Goal: Information Seeking & Learning: Learn about a topic

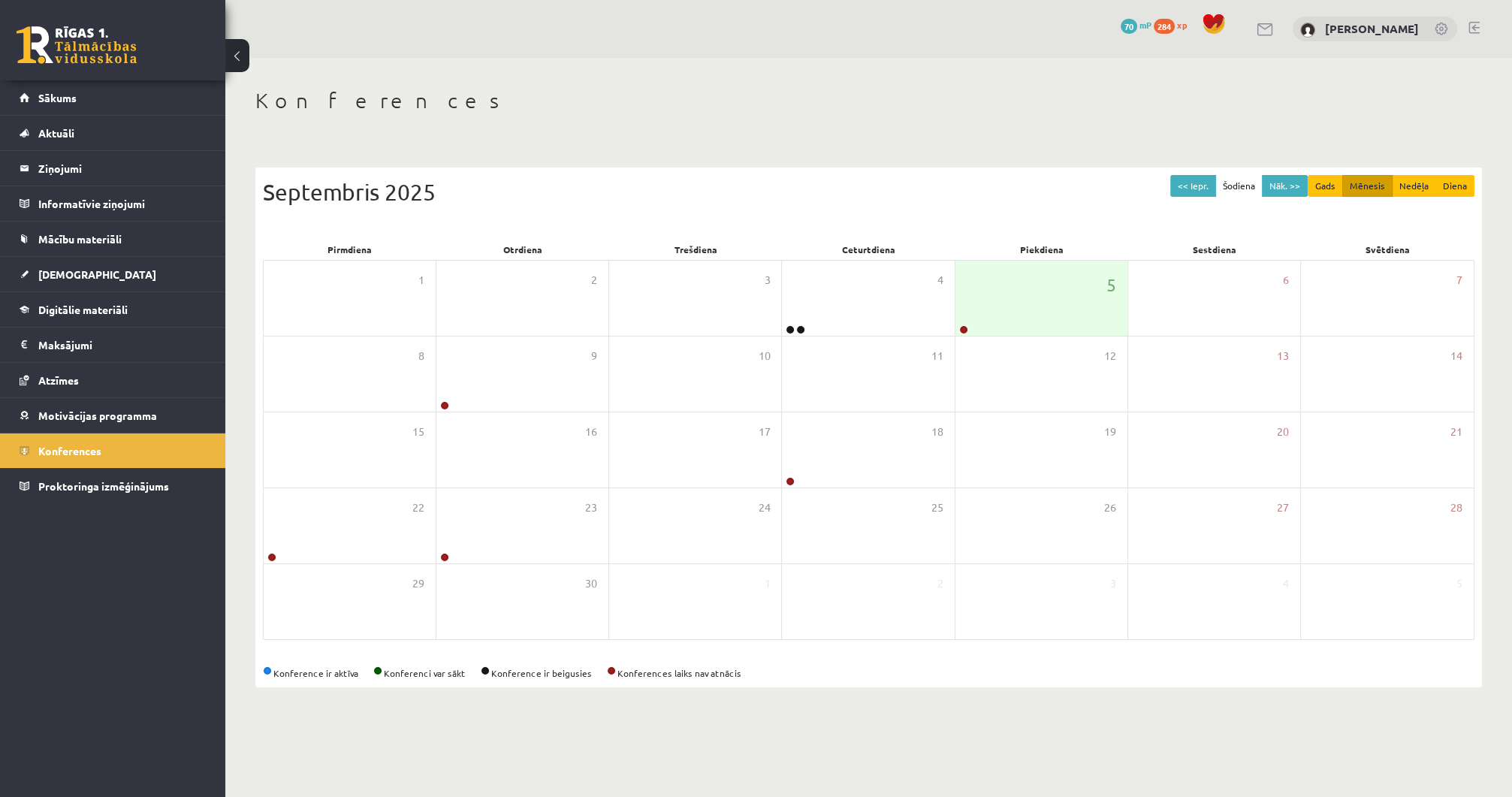
click at [109, 42] on link at bounding box center [76, 45] width 120 height 37
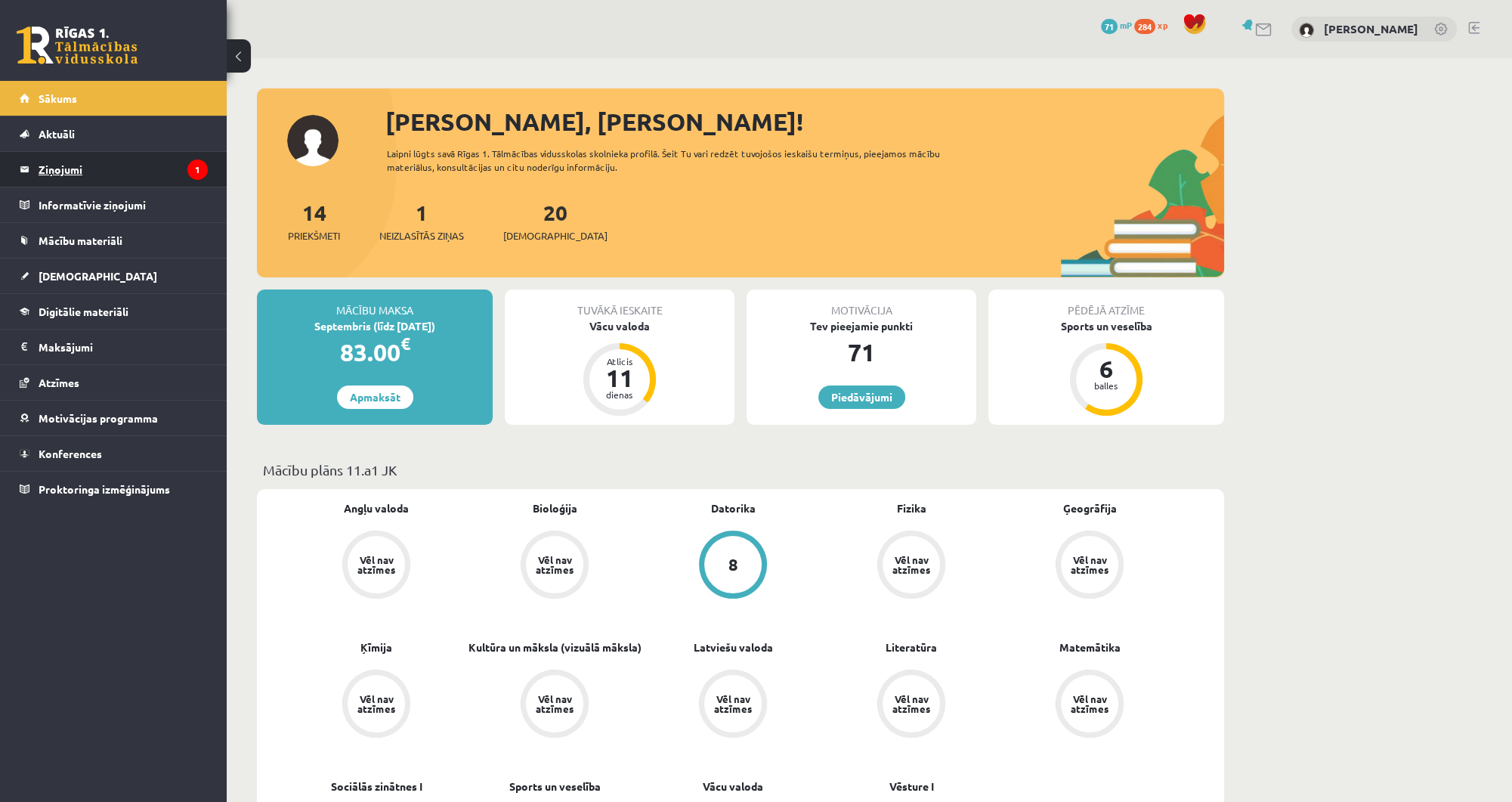
click at [113, 177] on legend "Ziņojumi 1" at bounding box center [123, 169] width 169 height 34
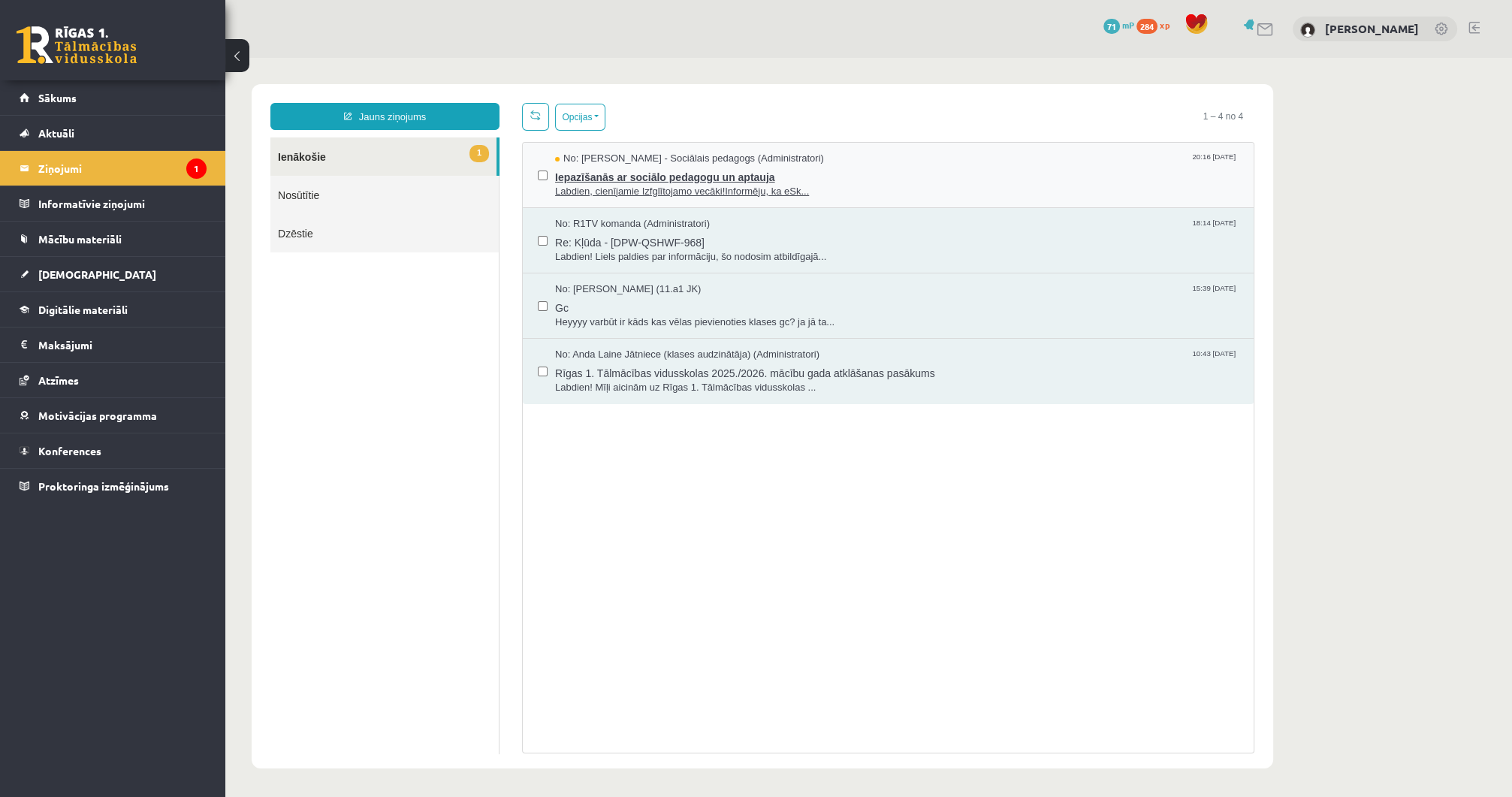
click at [689, 185] on span "Labdien, cienījamie Izfglītojamo vecāki!Informēju, ka eSk..." at bounding box center [897, 192] width 684 height 15
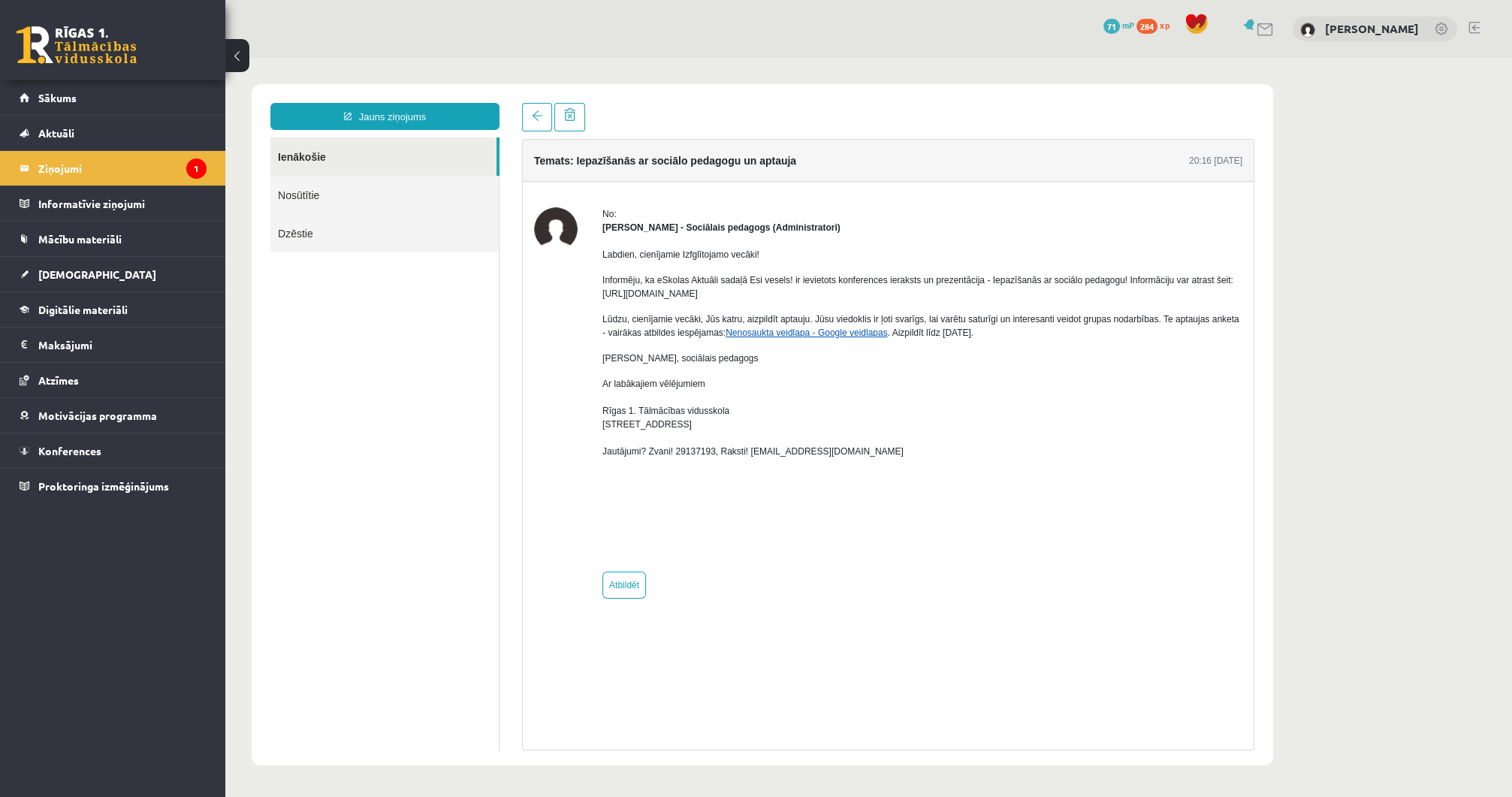
click at [802, 331] on link "Nenosaukta veidlapa - Google veidlapas" at bounding box center [806, 332] width 161 height 11
click at [130, 148] on link "Aktuāli" at bounding box center [112, 133] width 187 height 34
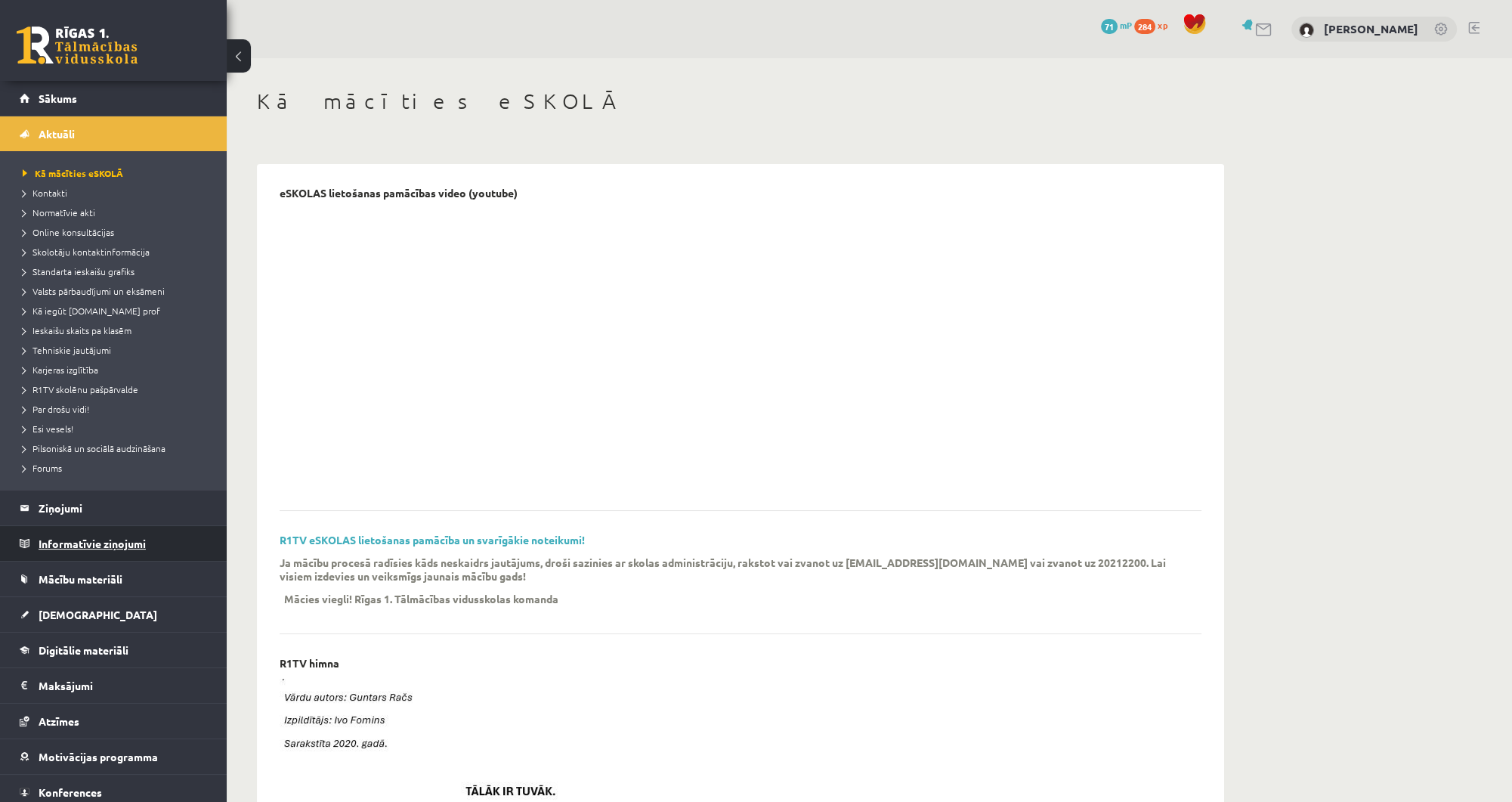
click at [149, 554] on legend "Informatīvie ziņojumi 0" at bounding box center [123, 543] width 169 height 34
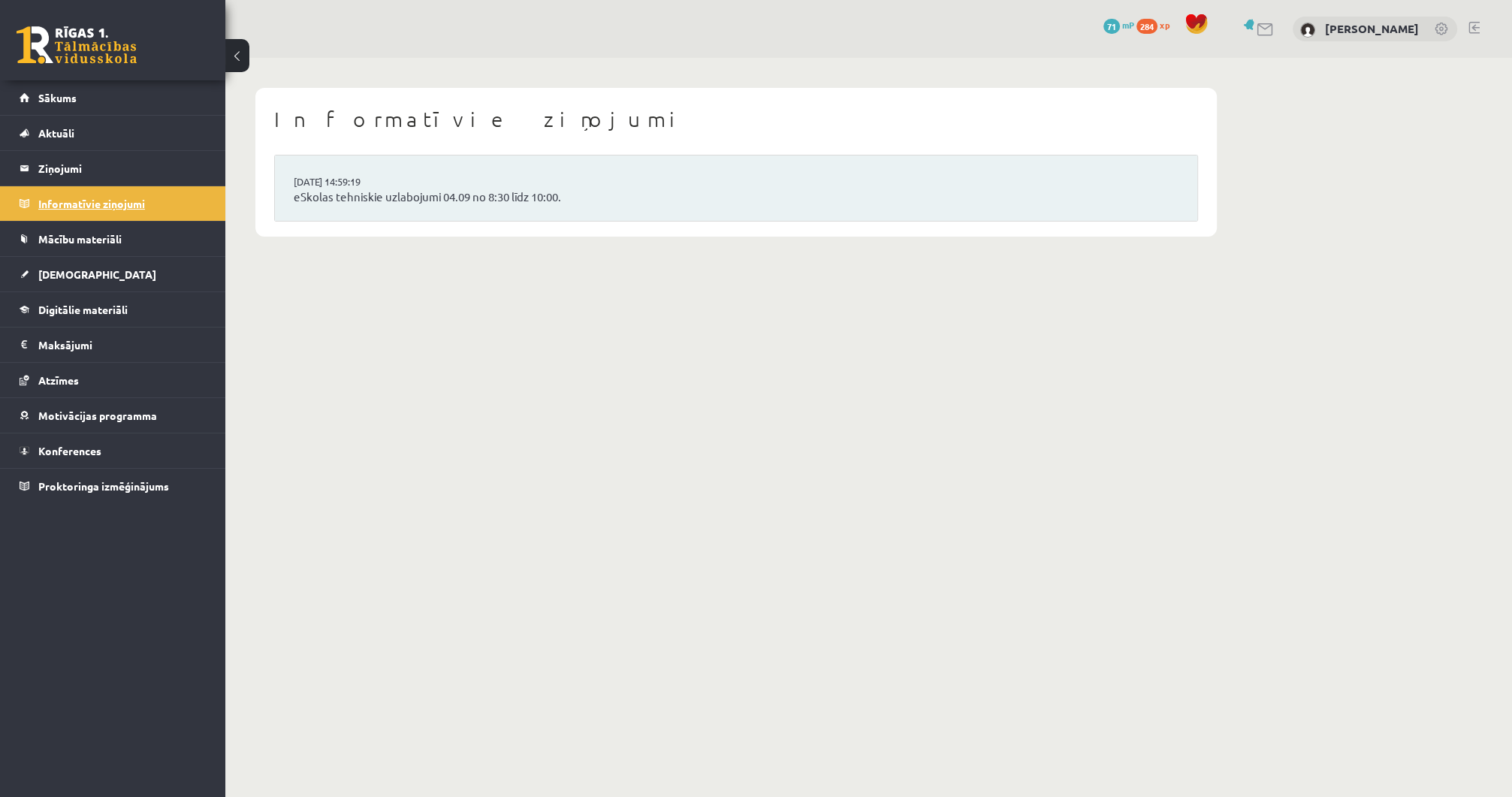
click at [107, 219] on legend "Informatīvie ziņojumi 0" at bounding box center [122, 204] width 168 height 34
click at [100, 231] on link "Mācību materiāli" at bounding box center [112, 239] width 187 height 34
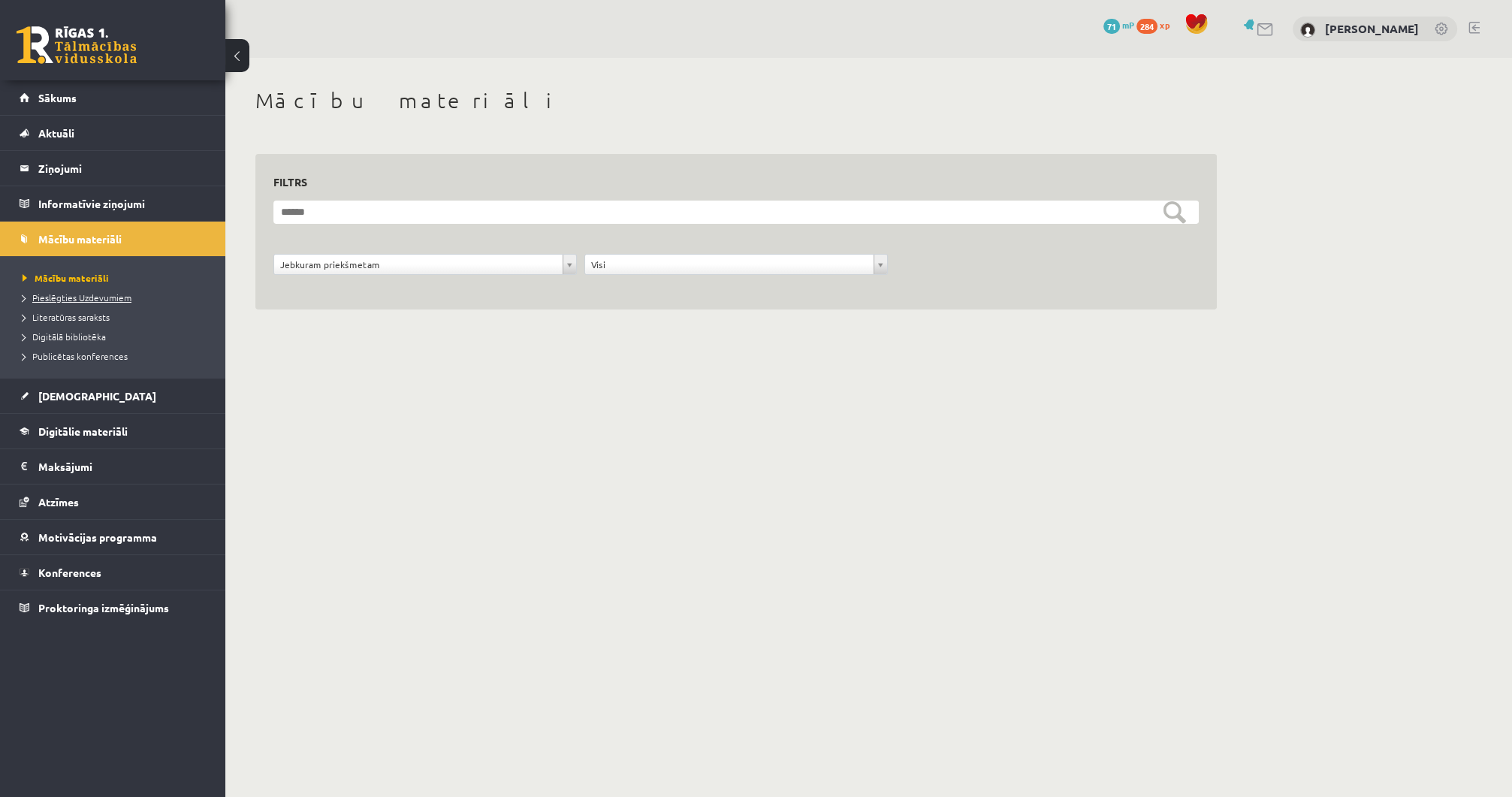
click at [93, 292] on span "Pieslēgties Uzdevumiem" at bounding box center [77, 297] width 109 height 12
click at [86, 404] on link "[DEMOGRAPHIC_DATA]" at bounding box center [112, 395] width 187 height 34
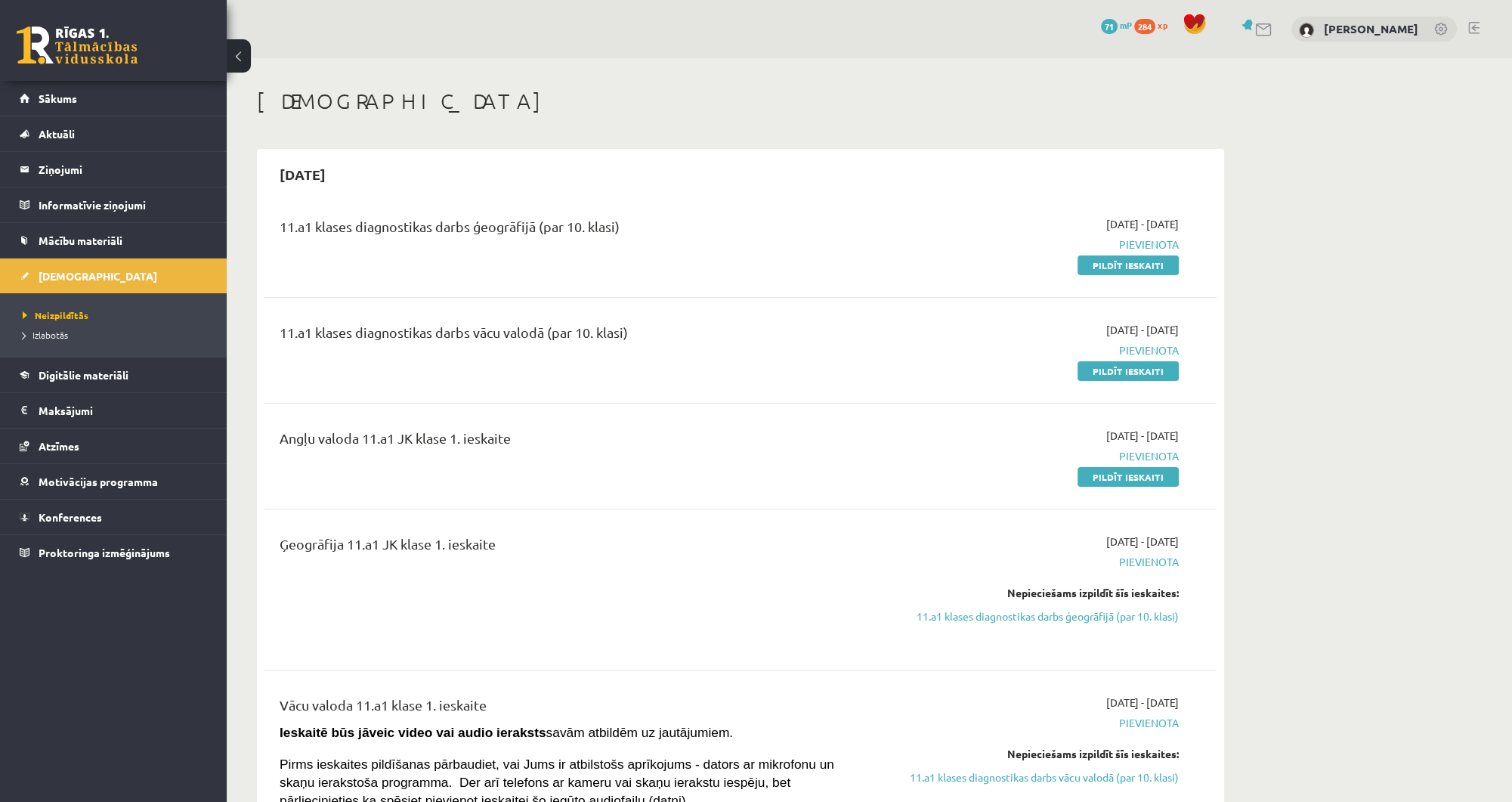
click at [1273, 26] on link at bounding box center [1264, 30] width 18 height 13
click at [1135, 24] on span "71" at bounding box center [1127, 26] width 16 height 15
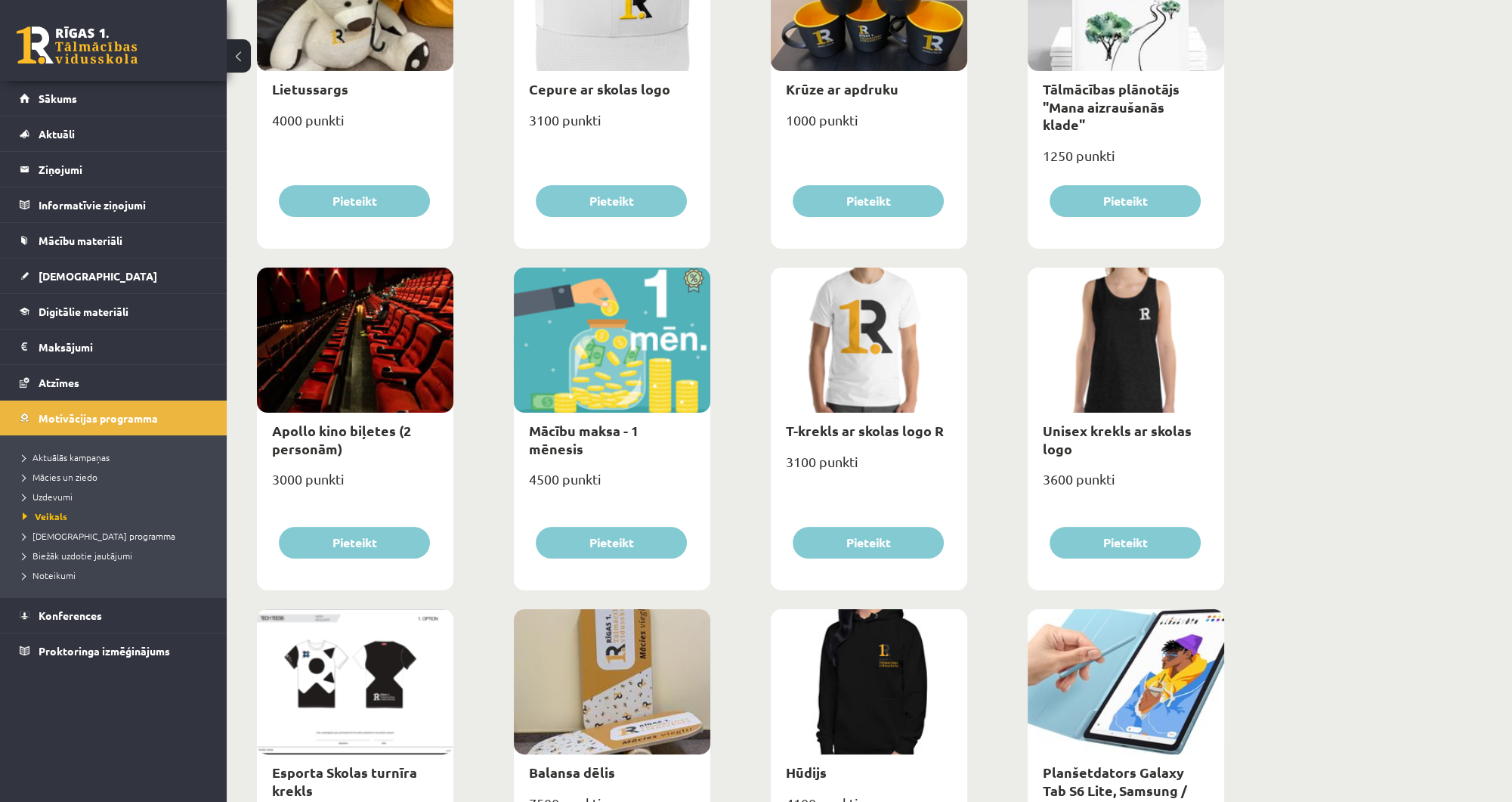
scroll to position [362, 0]
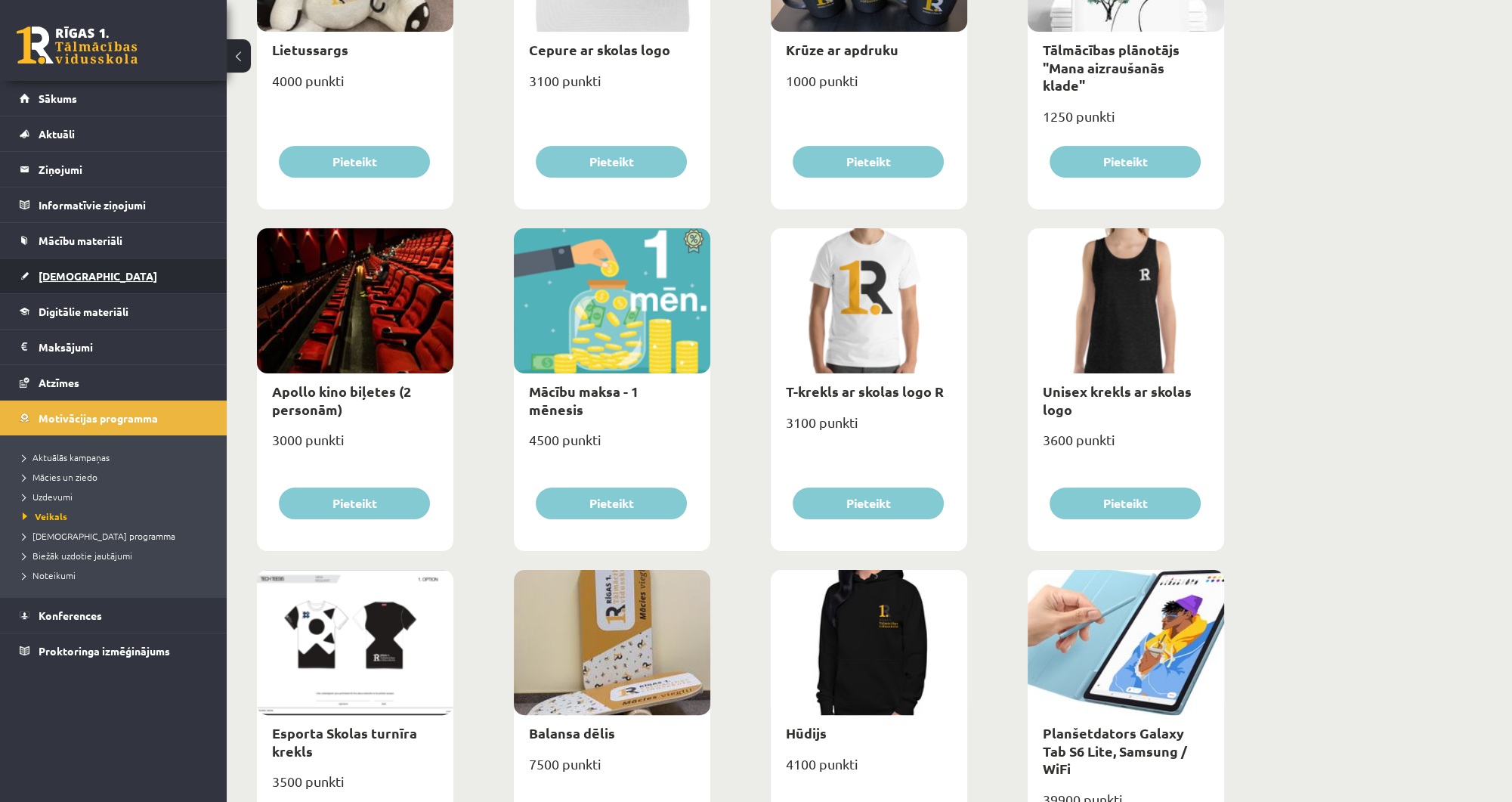
click at [125, 278] on link "[DEMOGRAPHIC_DATA]" at bounding box center [113, 276] width 188 height 34
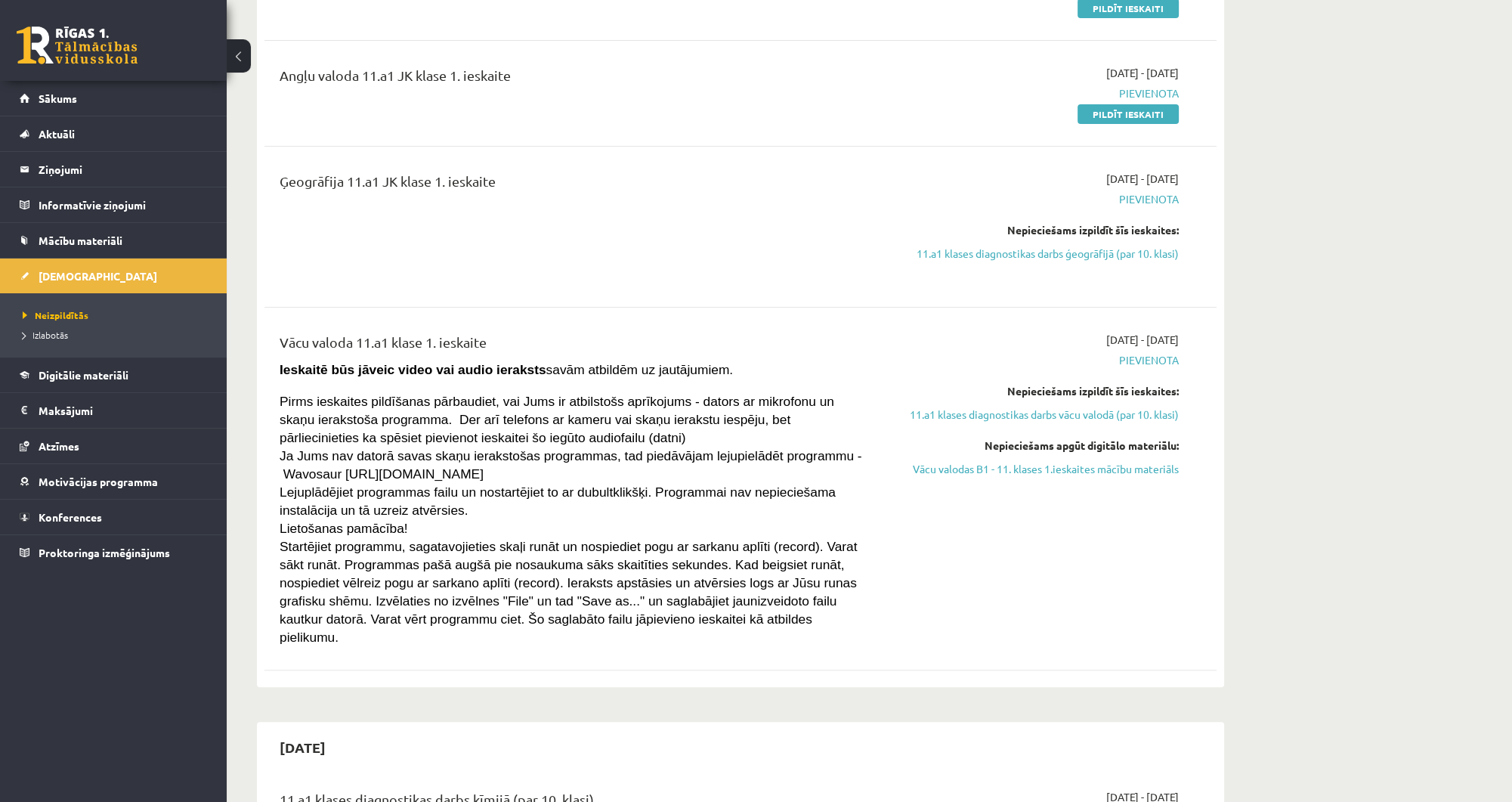
click at [121, 384] on link "Digitālie materiāli" at bounding box center [113, 375] width 188 height 34
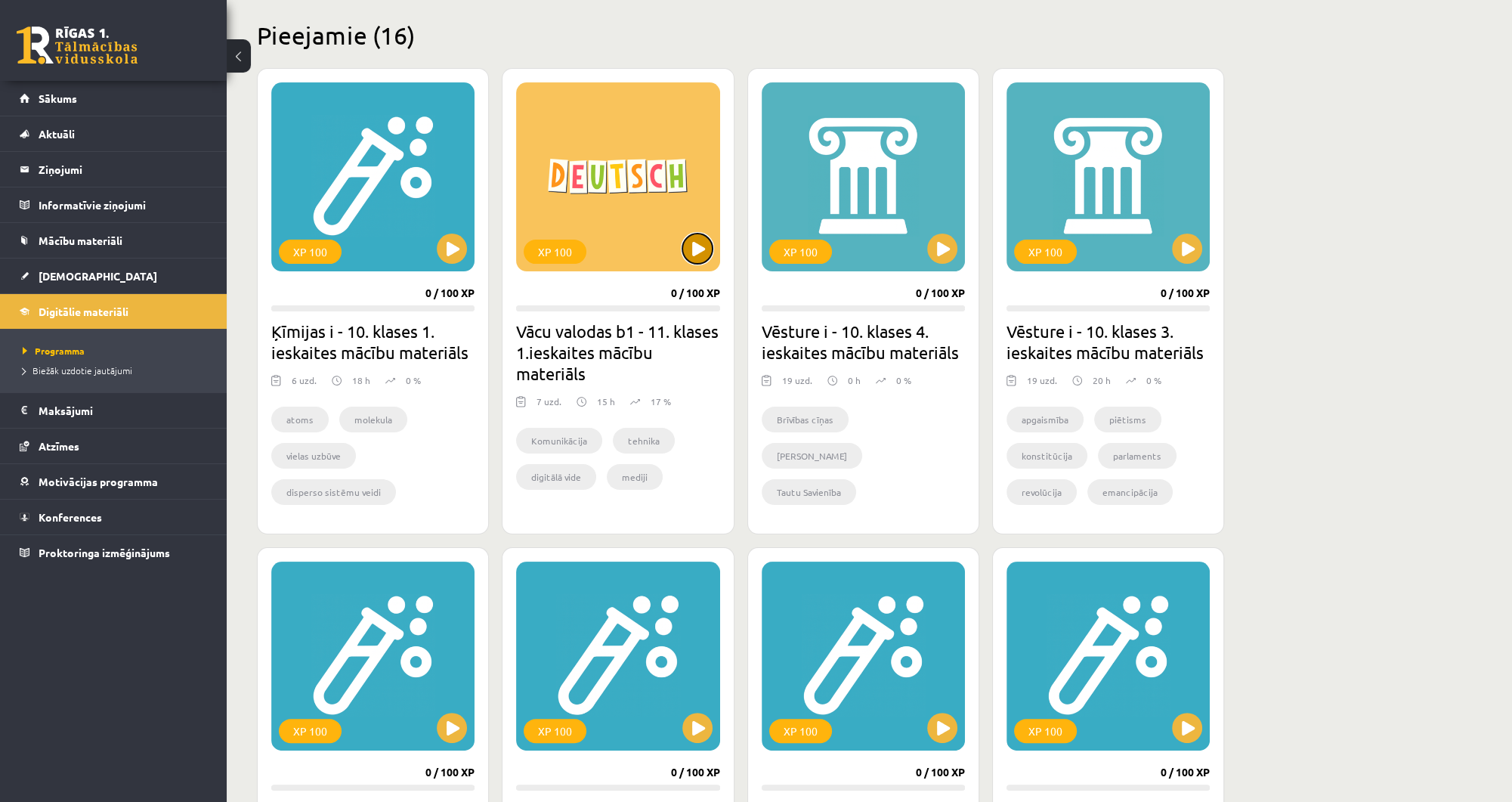
click at [686, 245] on button at bounding box center [697, 248] width 30 height 30
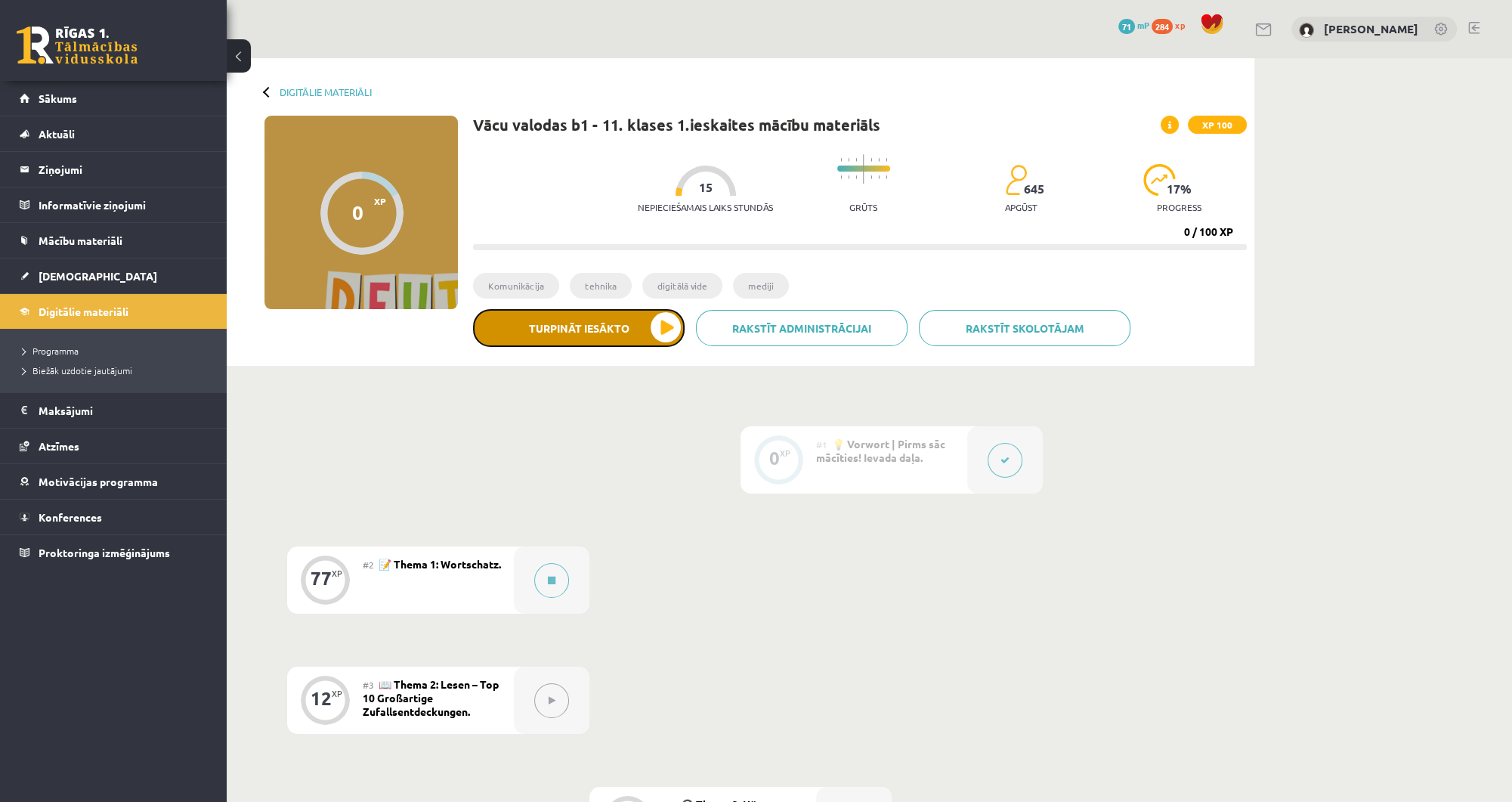
click at [565, 325] on button "Turpināt iesākto" at bounding box center [579, 328] width 212 height 38
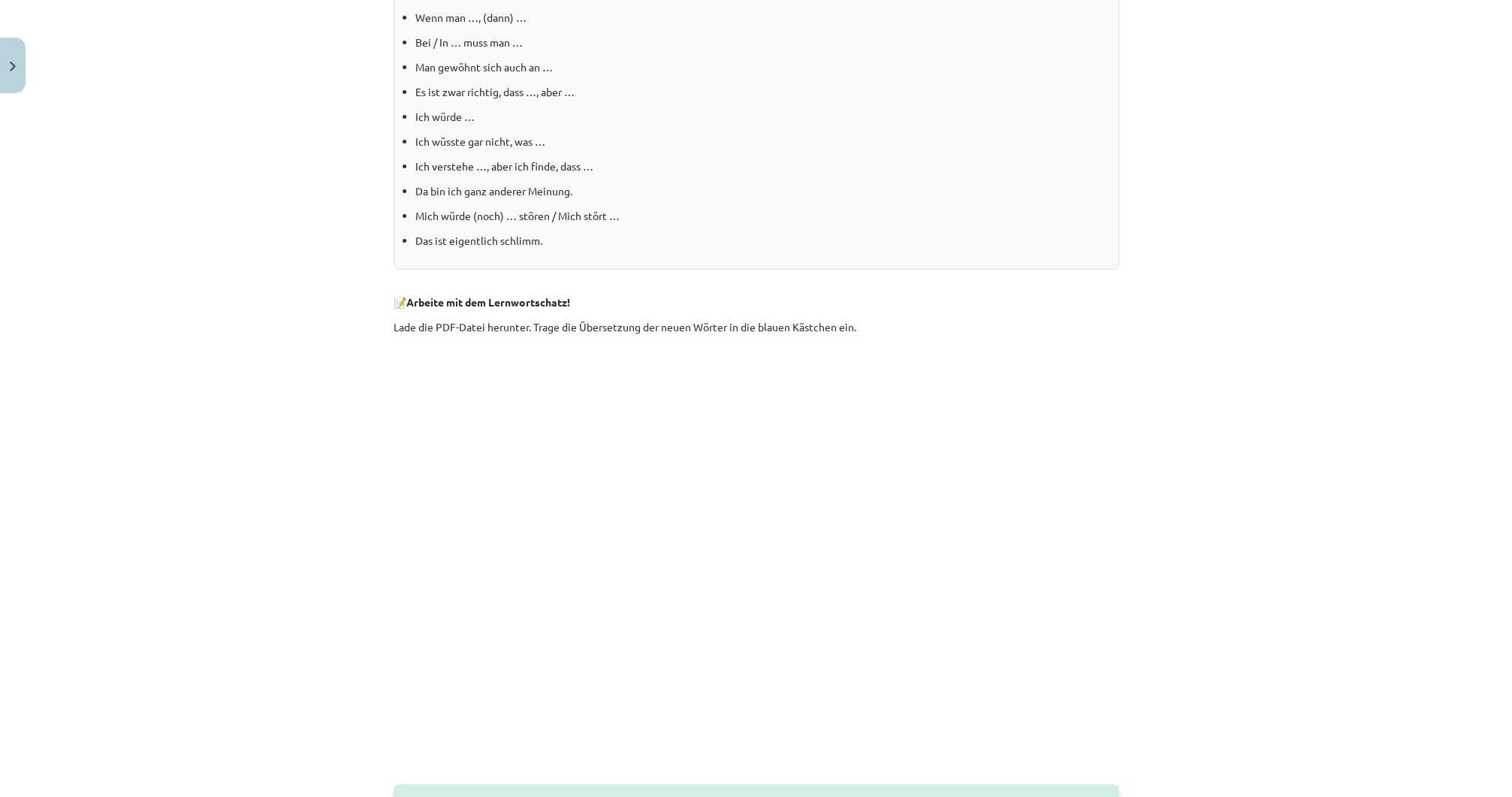
scroll to position [540, 0]
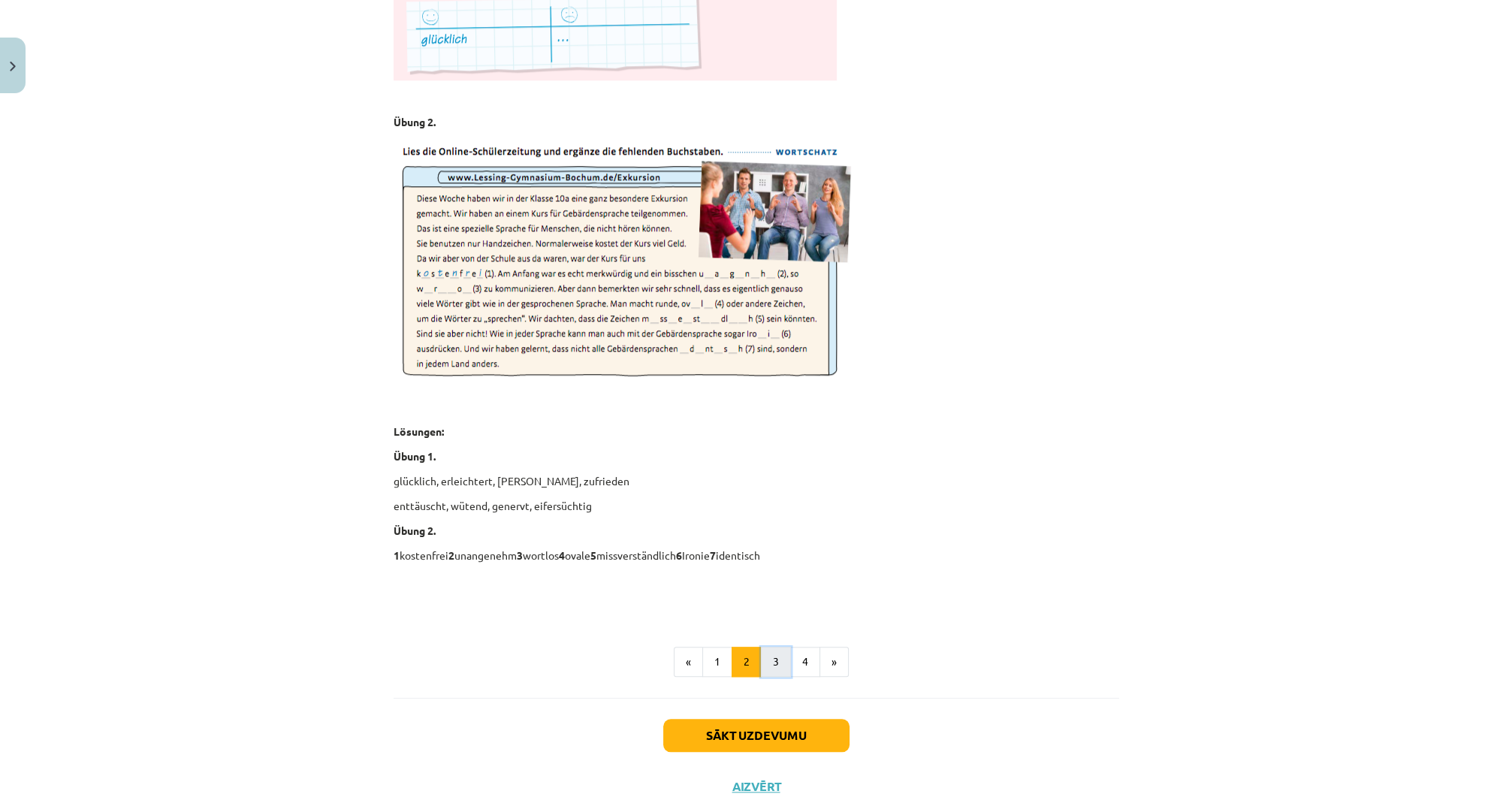
click at [763, 649] on button "3" at bounding box center [775, 661] width 30 height 30
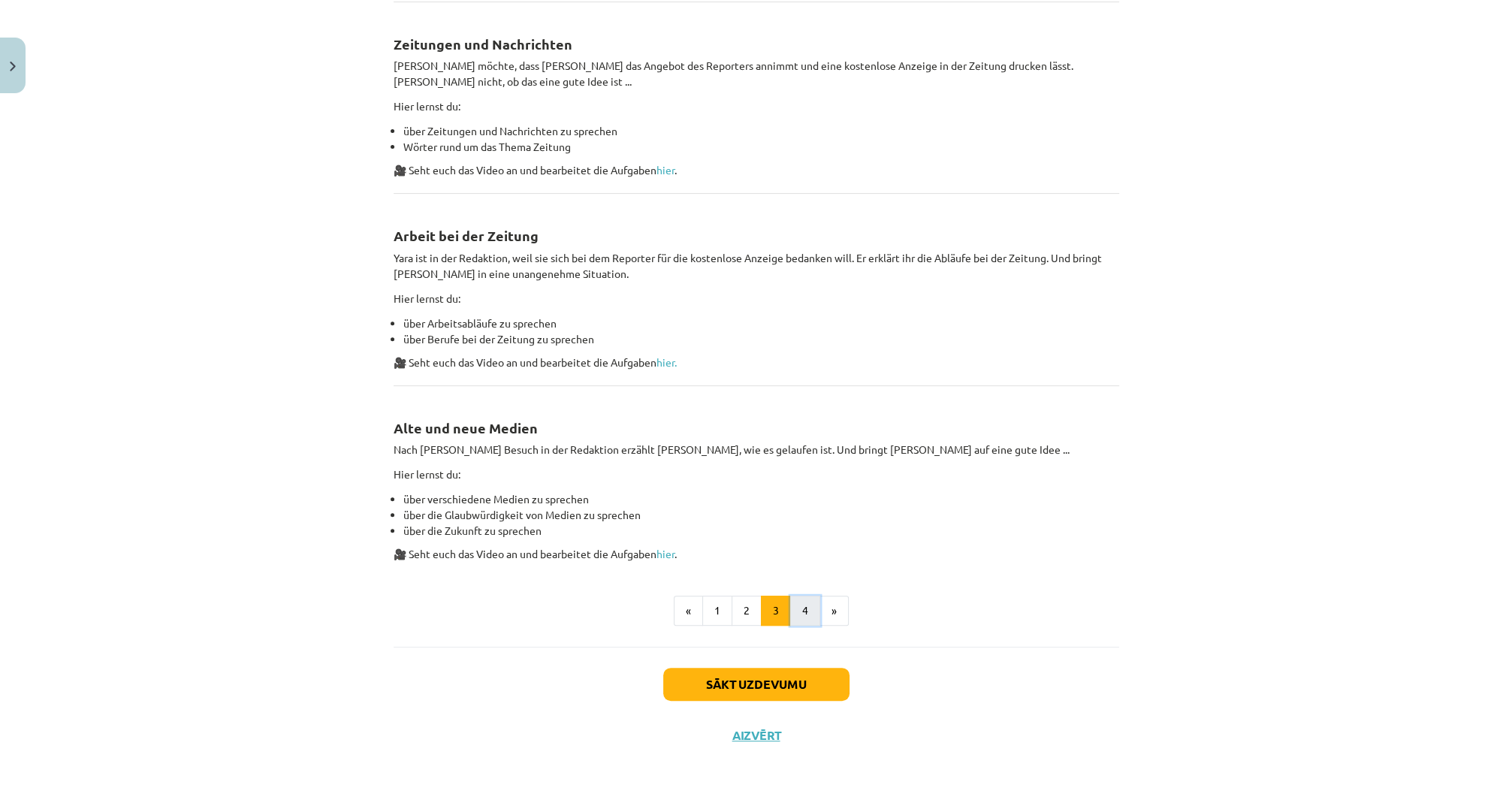
click at [797, 600] on button "4" at bounding box center [804, 610] width 30 height 30
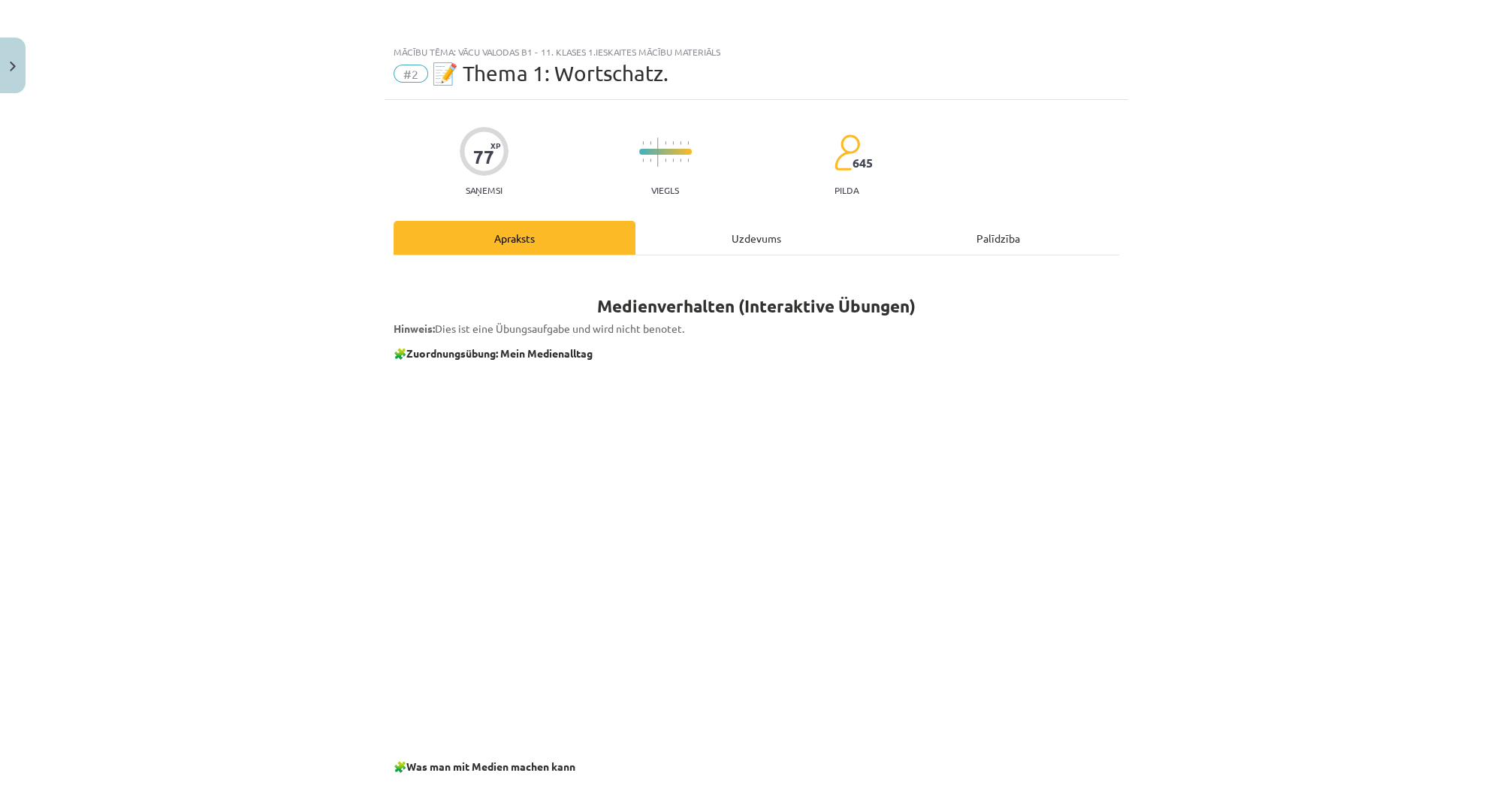
scroll to position [0, 0]
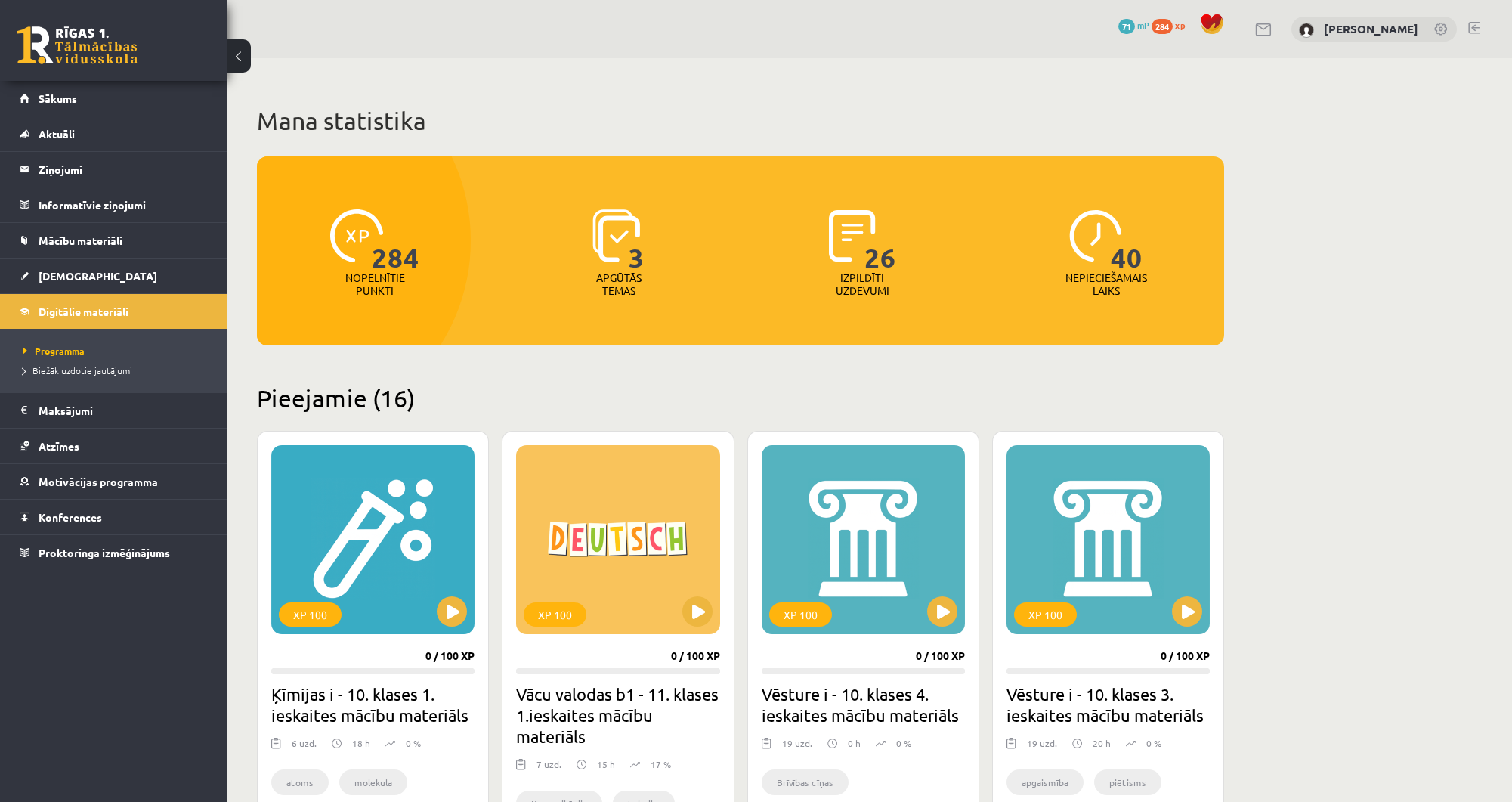
scroll to position [362, 0]
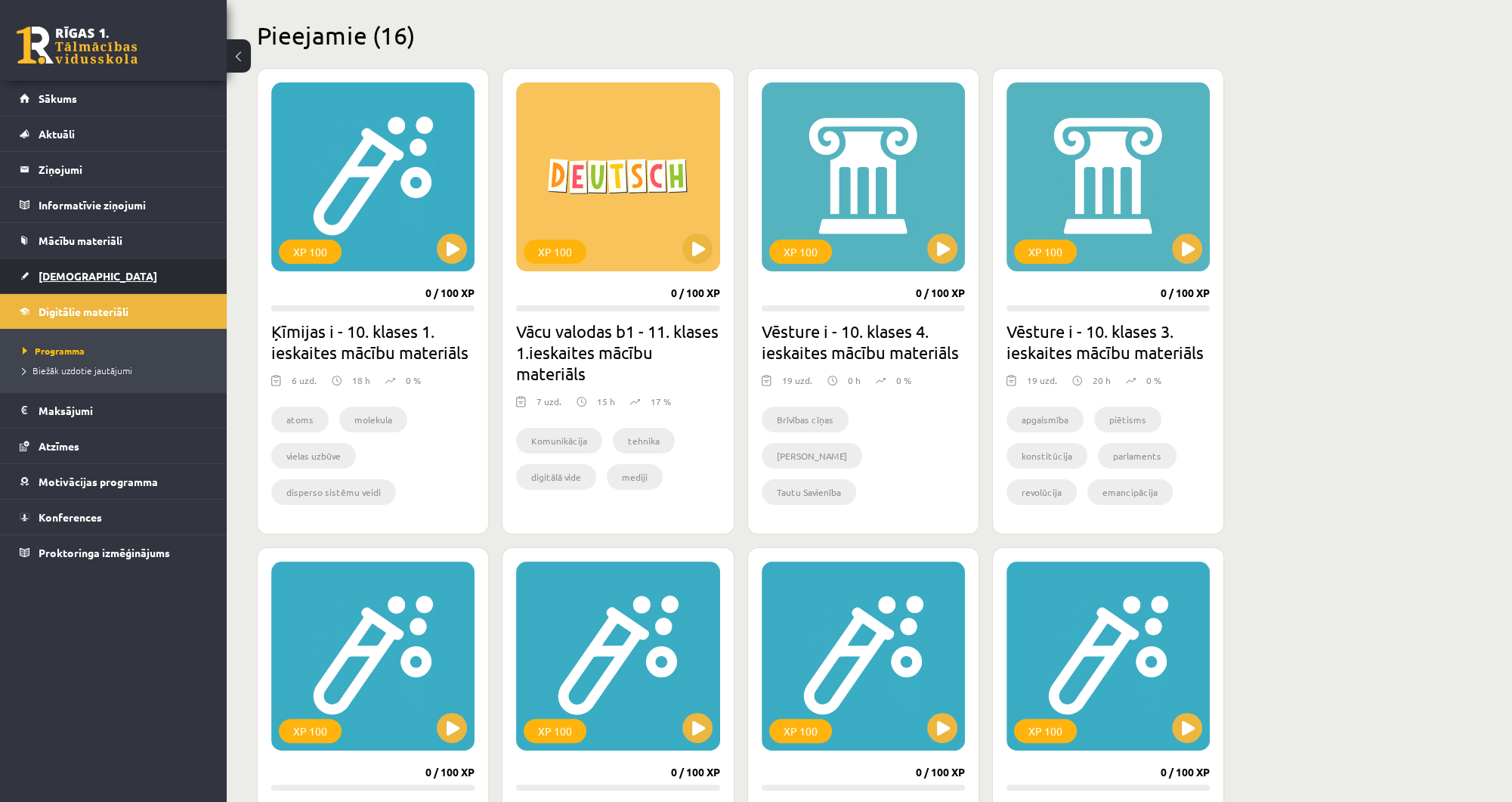
click at [93, 280] on link "[DEMOGRAPHIC_DATA]" at bounding box center [113, 276] width 188 height 34
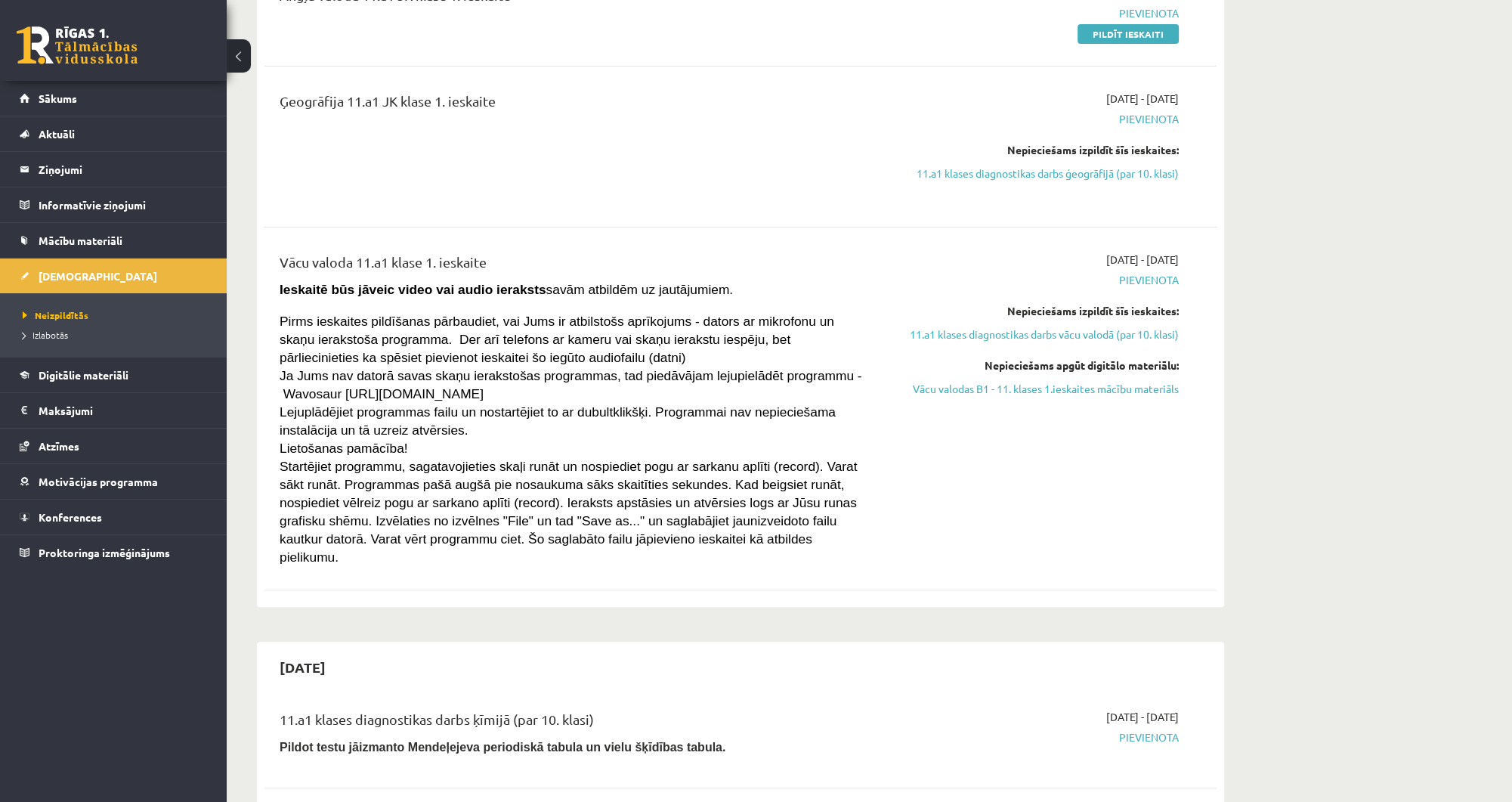
scroll to position [484, 0]
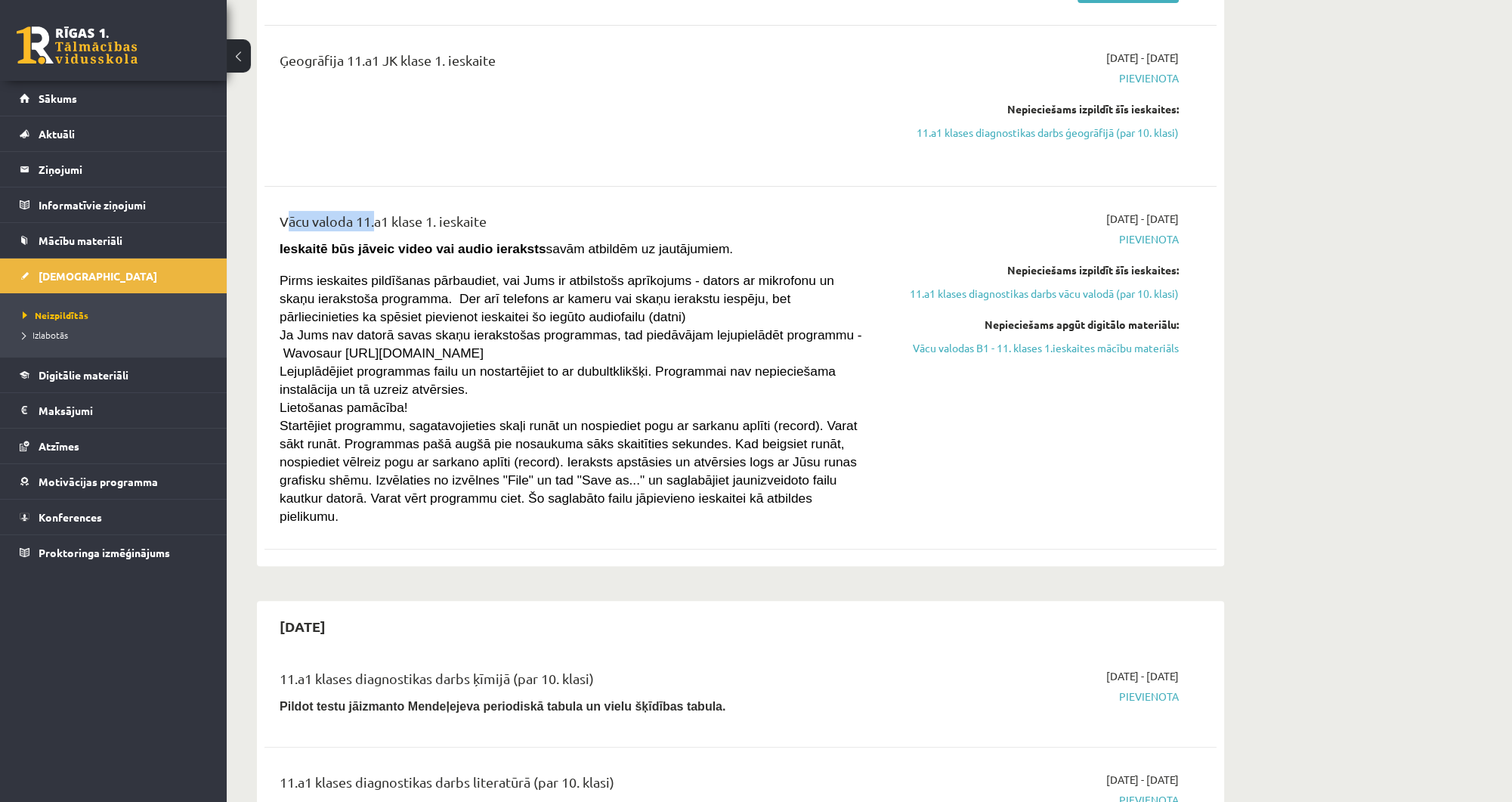
drag, startPoint x: 268, startPoint y: 216, endPoint x: 380, endPoint y: 230, distance: 112.9
click at [371, 220] on div "Vācu valoda 11.a1 klase 1. ieskaite Ieskaitē būs jāveic video vai audio ierakst…" at bounding box center [575, 367] width 614 height 313
click at [309, 274] on span "Pirms ieskaites pildīšanas pārbaudiet, vai Jums ir atbilstošs aprīkojums - dato…" at bounding box center [557, 298] width 554 height 52
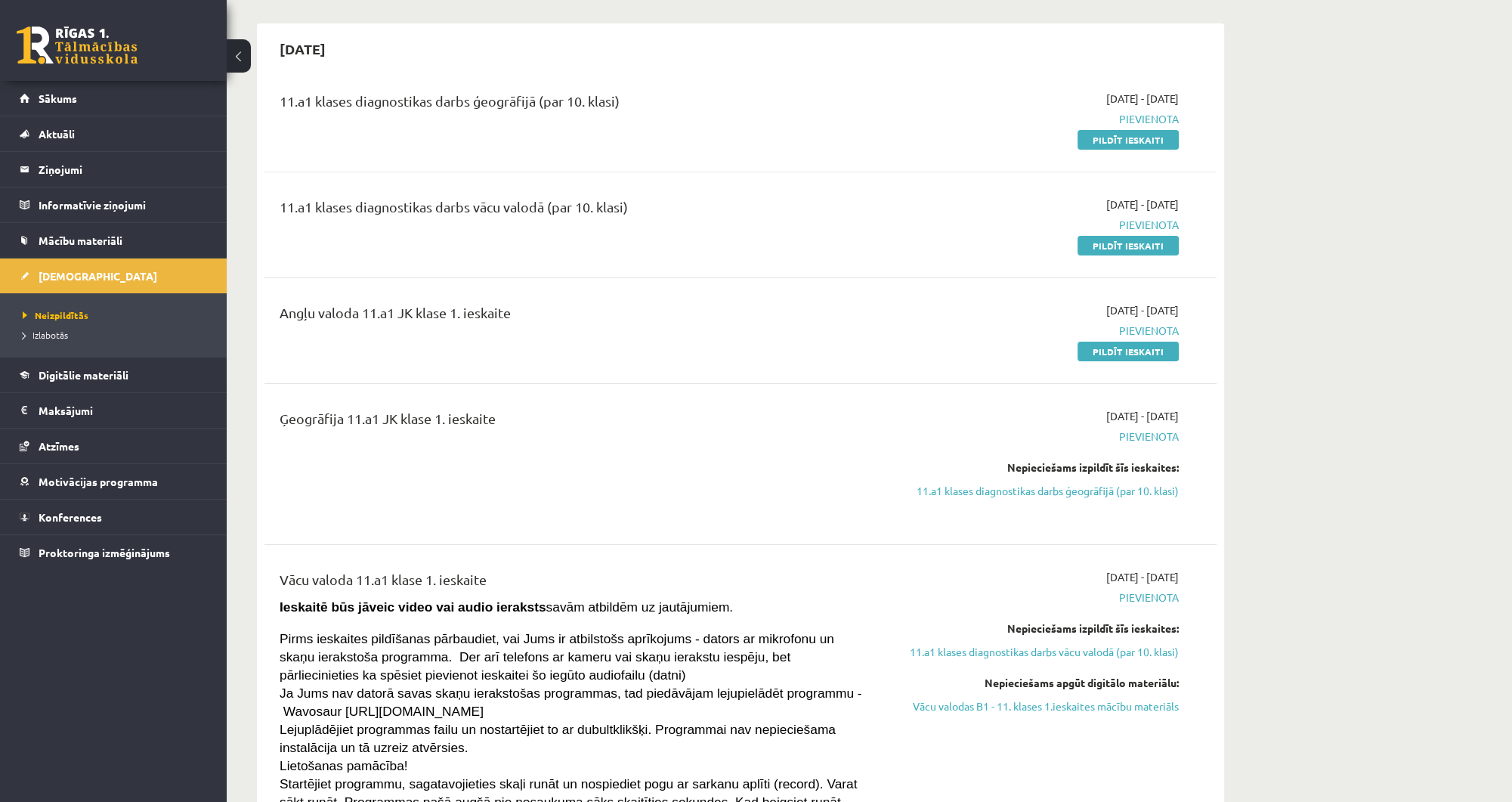
scroll to position [121, 0]
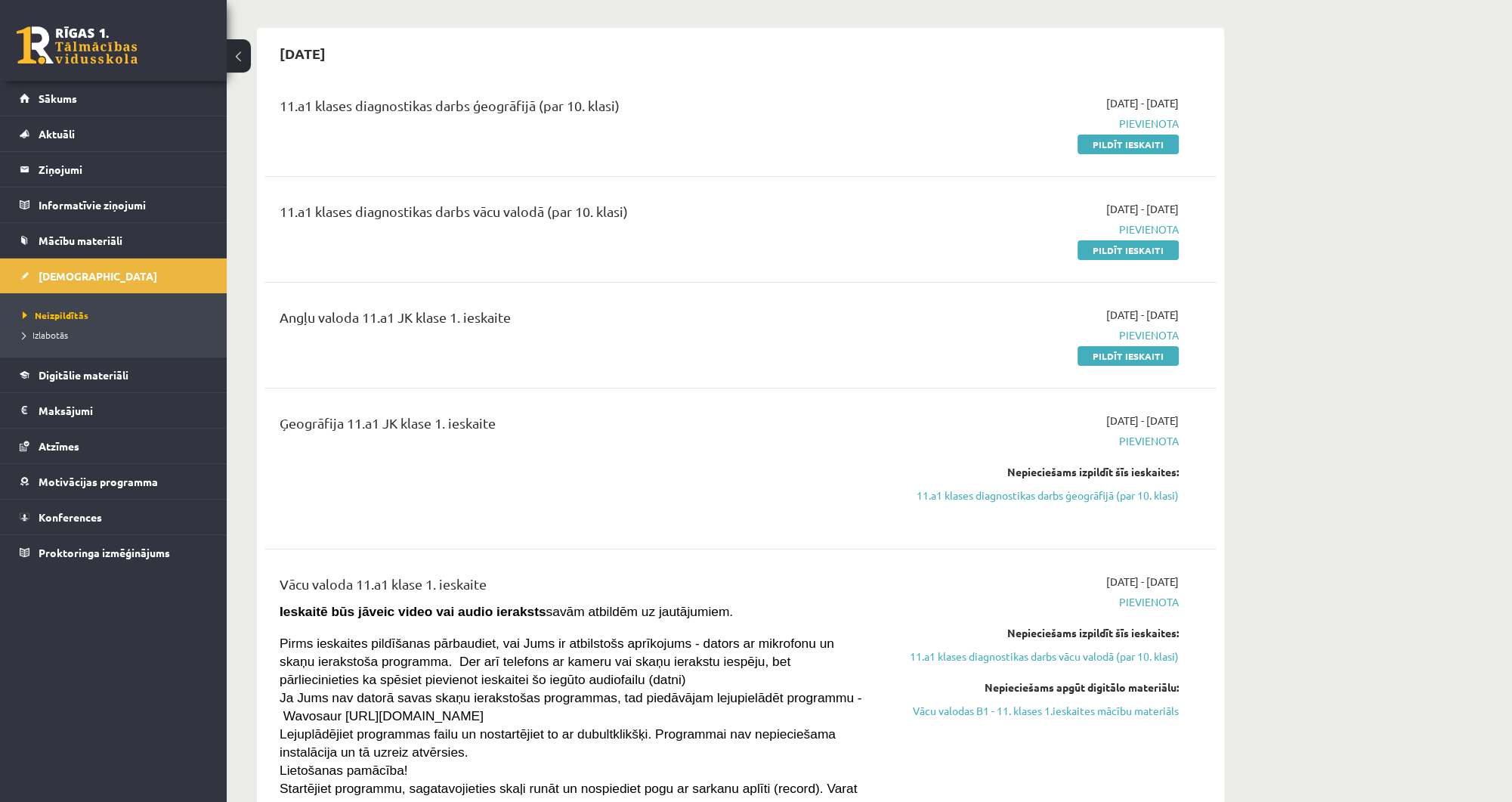
drag, startPoint x: 281, startPoint y: 314, endPoint x: 537, endPoint y: 312, distance: 256.0
click at [537, 312] on div "Angļu valoda 11.a1 JK klase 1. ieskaite" at bounding box center [575, 321] width 591 height 28
click at [539, 326] on div "Angļu valoda 11.a1 JK klase 1. ieskaite" at bounding box center [575, 321] width 591 height 28
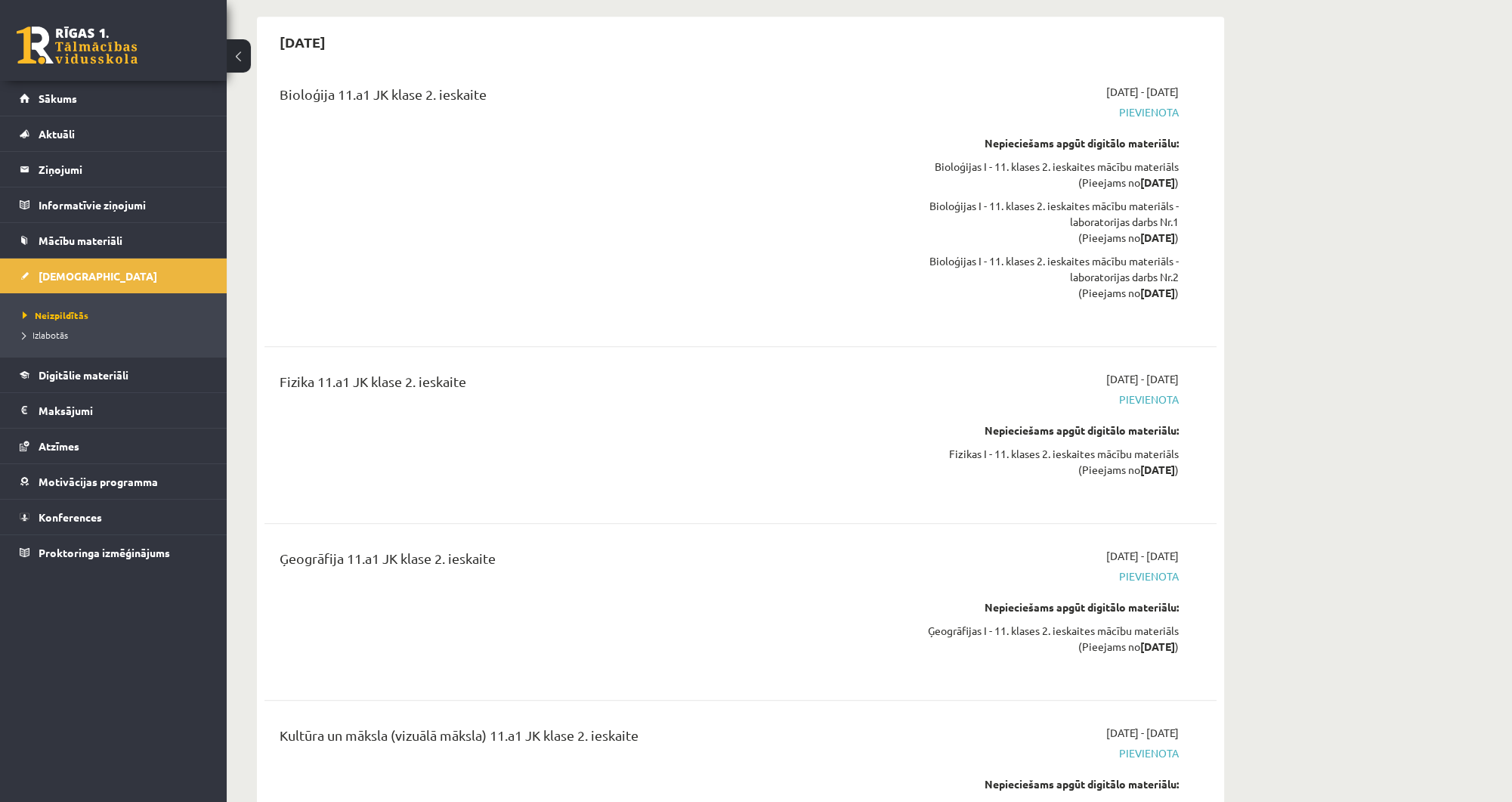
scroll to position [9128, 0]
